Goal: Navigation & Orientation: Understand site structure

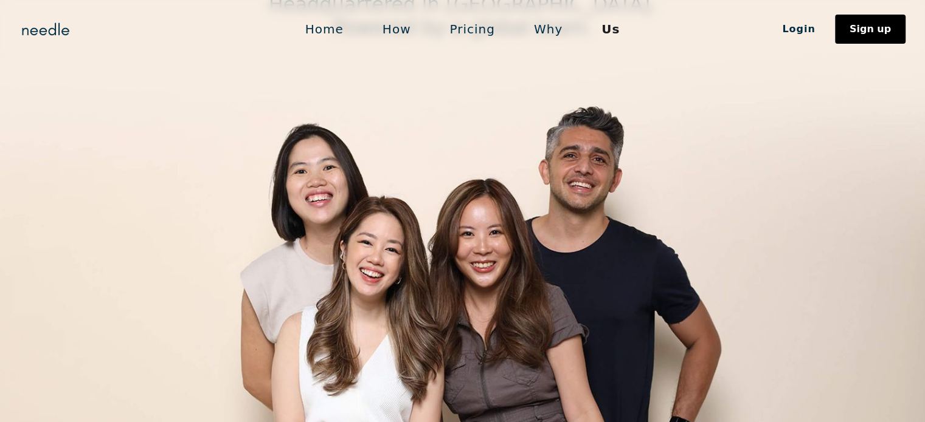
scroll to position [190, 0]
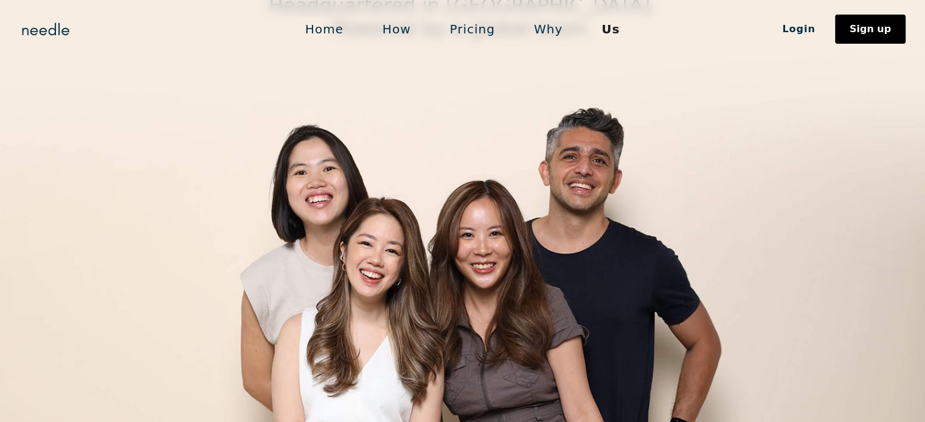
click at [556, 36] on link "Why" at bounding box center [547, 29] width 67 height 26
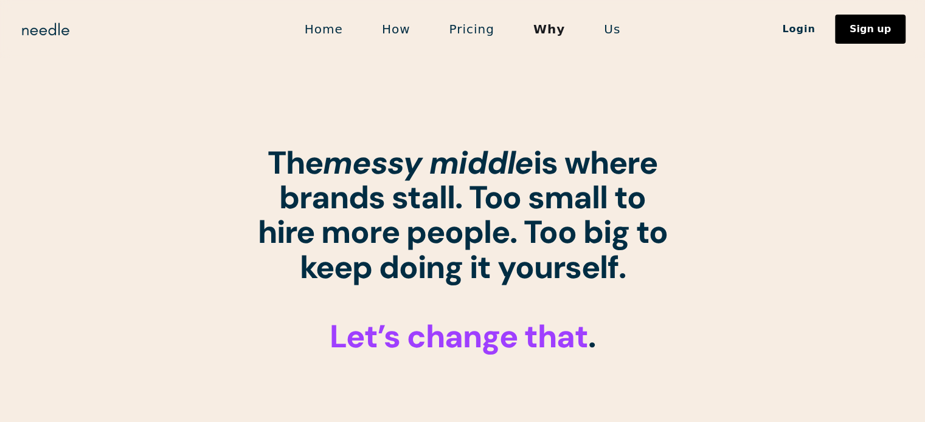
click at [340, 24] on link "Home" at bounding box center [323, 29] width 77 height 26
